Goal: Task Accomplishment & Management: Manage account settings

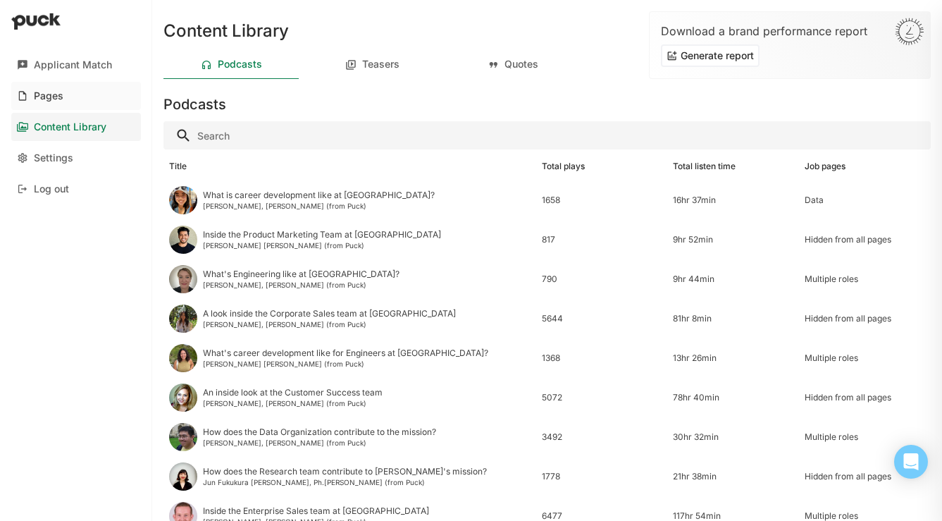
click at [49, 92] on div "Pages" at bounding box center [49, 96] width 30 height 12
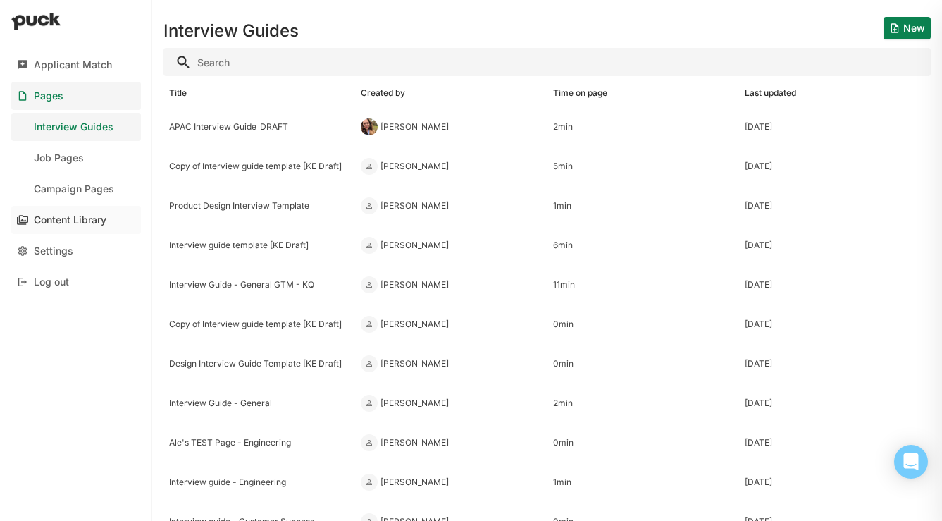
click at [67, 223] on div "Content Library" at bounding box center [70, 220] width 73 height 12
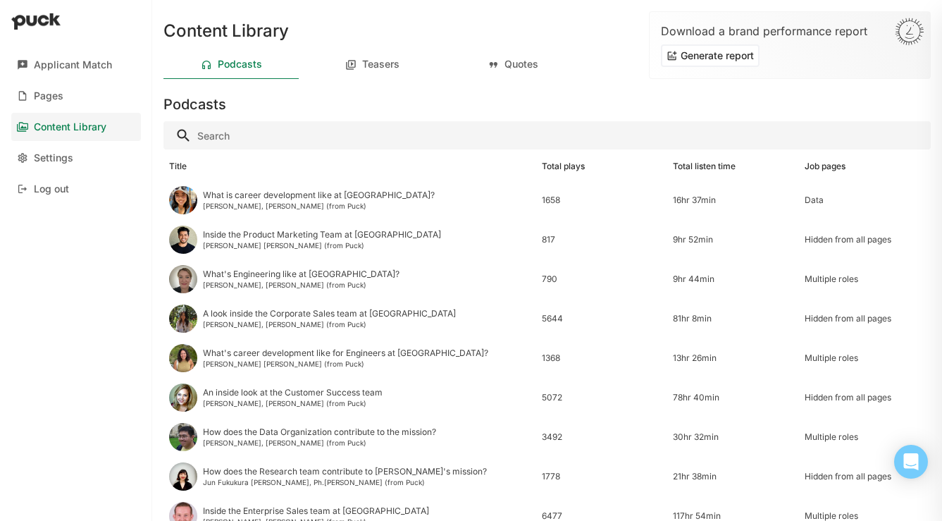
click at [303, 135] on input "Search" at bounding box center [548, 135] width 768 height 28
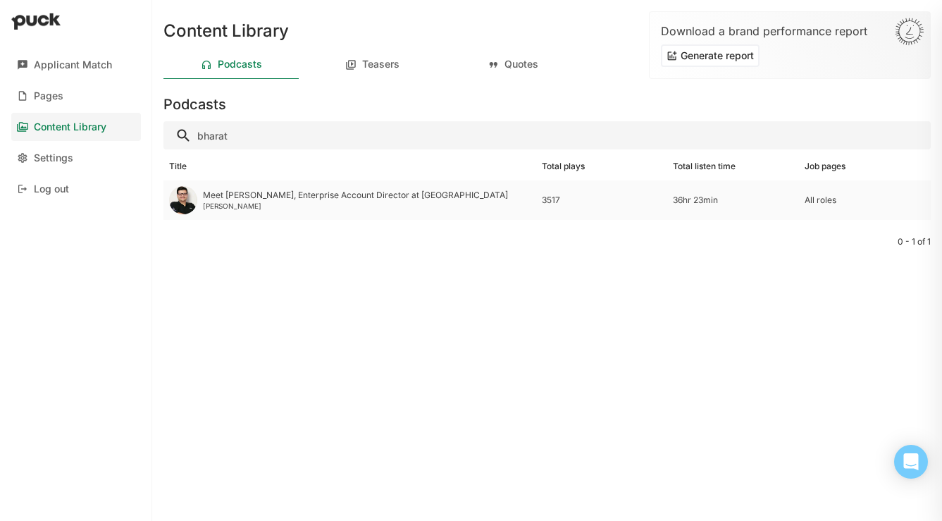
type input "bharat"
click at [398, 202] on div "[PERSON_NAME]" at bounding box center [355, 206] width 305 height 8
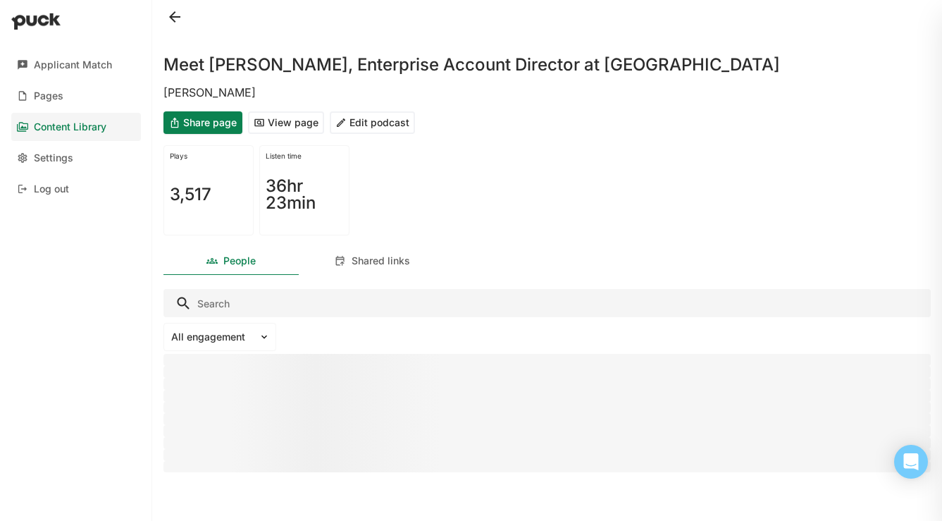
click at [367, 128] on button "Edit podcast" at bounding box center [372, 122] width 85 height 23
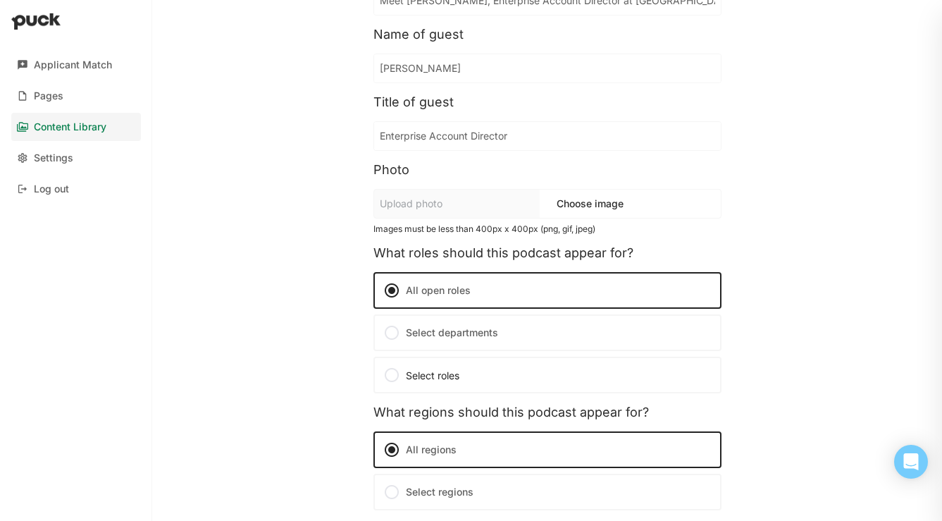
scroll to position [271, 0]
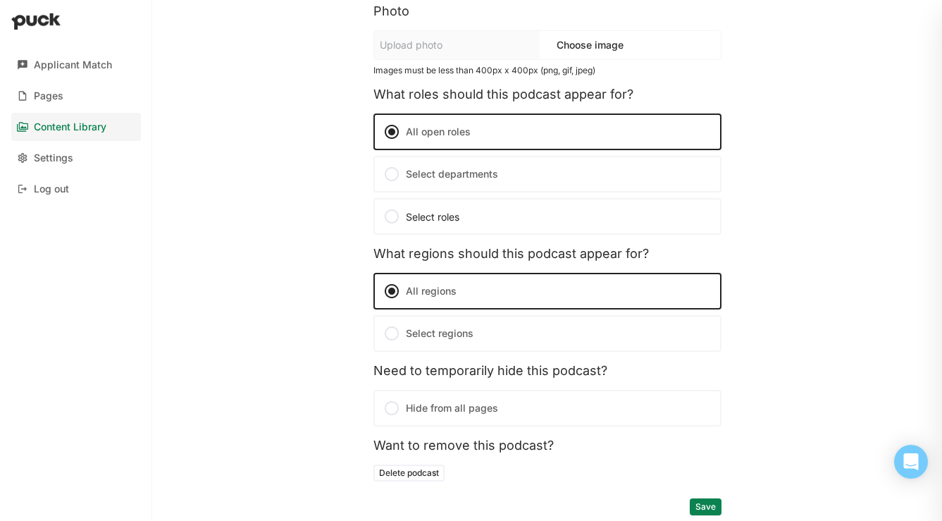
click at [450, 402] on label "Hide from all pages" at bounding box center [548, 408] width 348 height 37
click at [0, 0] on input "Hide from all pages" at bounding box center [0, 0] width 0 height 0
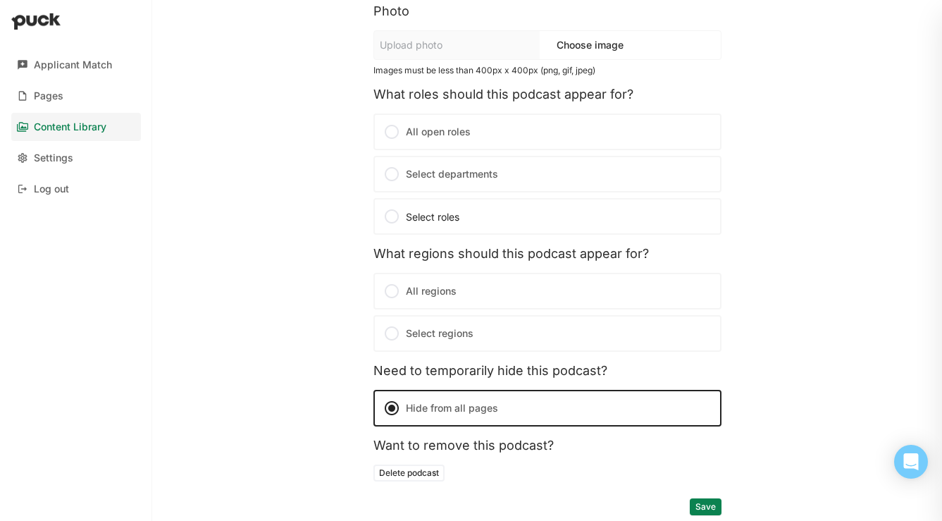
click at [417, 472] on button "Delete podcast" at bounding box center [409, 473] width 71 height 17
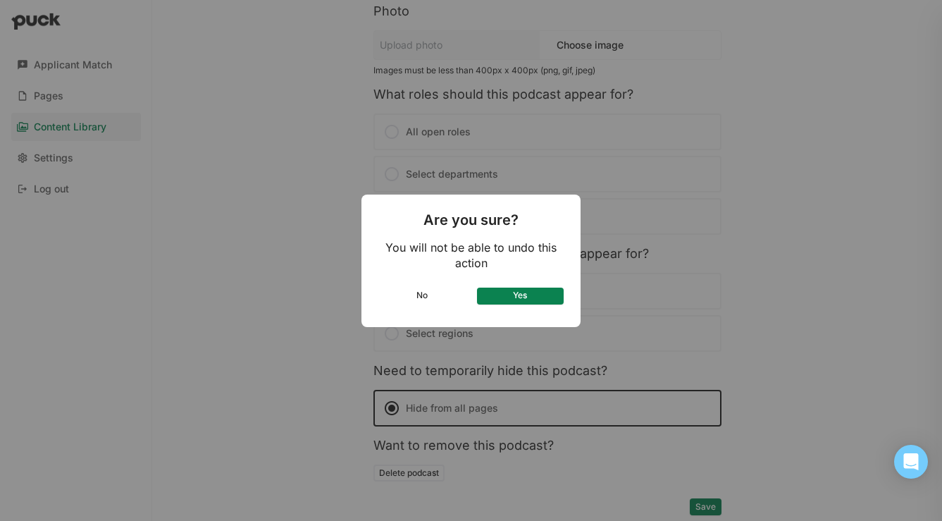
click at [429, 295] on button "No" at bounding box center [422, 296] width 87 height 17
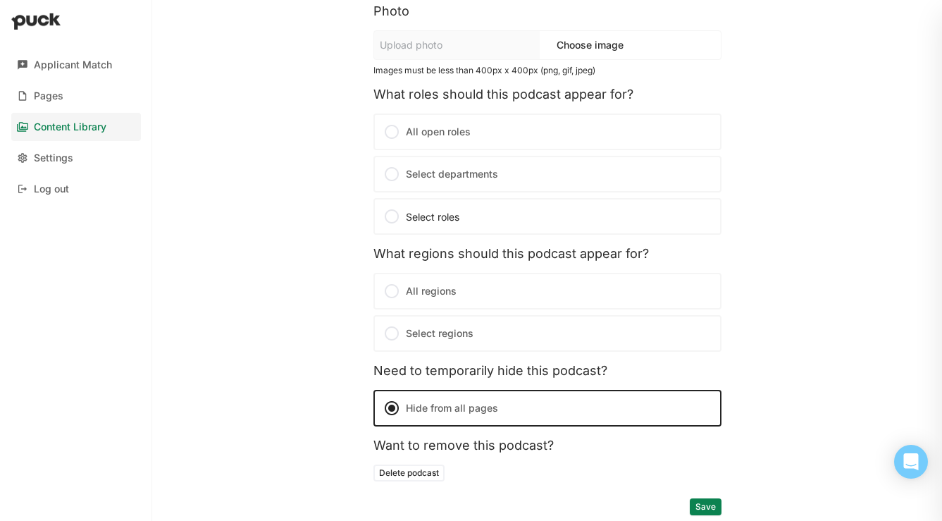
click at [426, 465] on button "Delete podcast" at bounding box center [409, 473] width 71 height 17
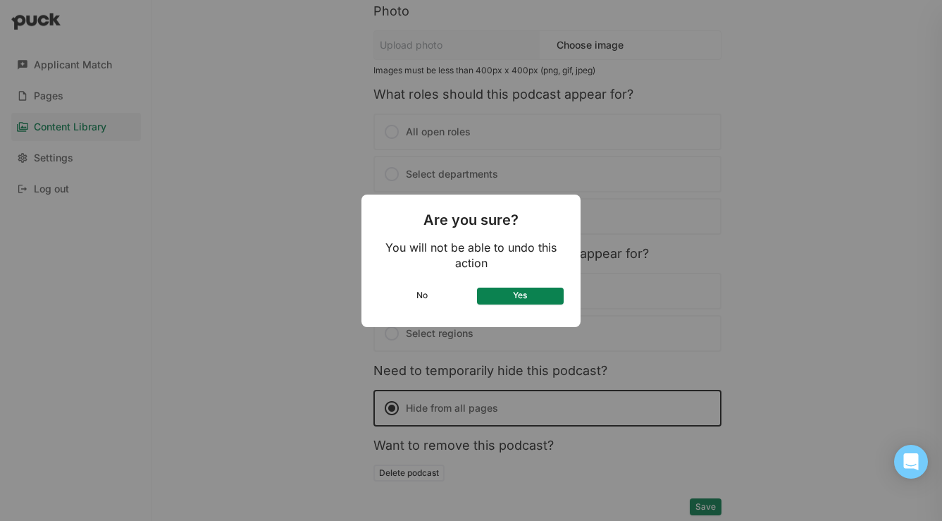
click at [510, 294] on button "Yes" at bounding box center [520, 296] width 87 height 17
